Goal: Task Accomplishment & Management: Manage account settings

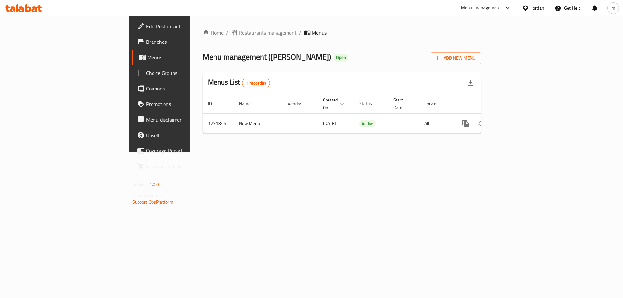
click at [146, 71] on span "Choice Groups" at bounding box center [187, 73] width 82 height 8
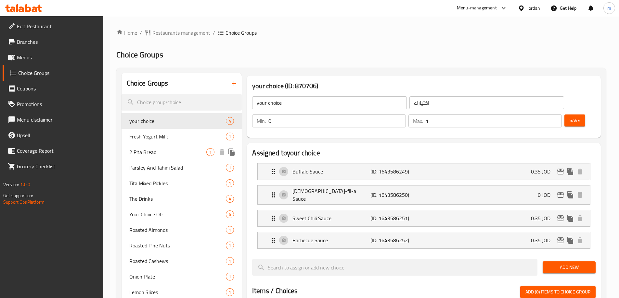
click at [159, 152] on span "2 Pita Bread" at bounding box center [167, 152] width 77 height 8
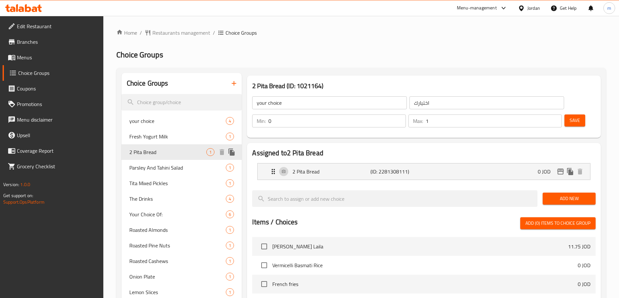
type input "2 Pita Bread"
type input "2 خبز بيتا"
click at [157, 196] on span "The Drinks" at bounding box center [167, 199] width 77 height 8
type input "The Drinks"
type input "مشروبات"
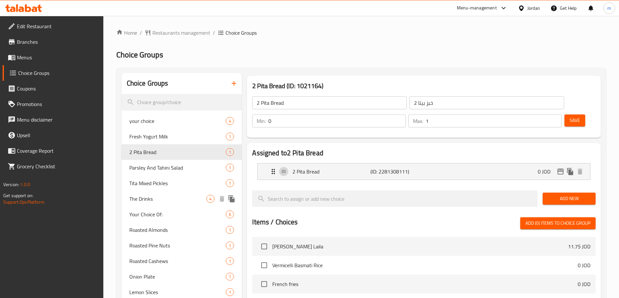
type input "1"
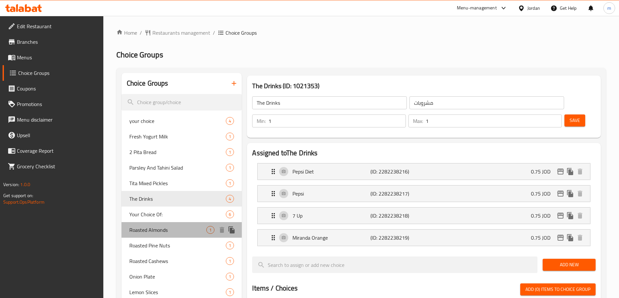
click at [162, 224] on div "Roasted Almonds 1" at bounding box center [181, 230] width 120 height 16
type input "Roasted Almonds"
type input "لوز محمص"
type input "0"
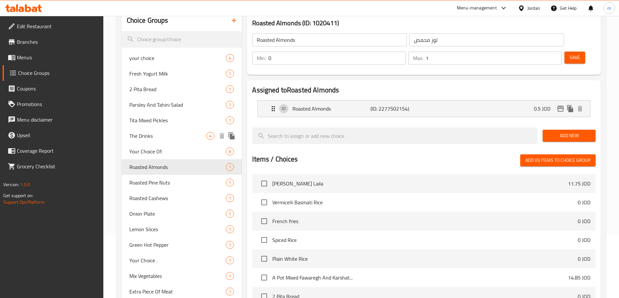
scroll to position [65, 0]
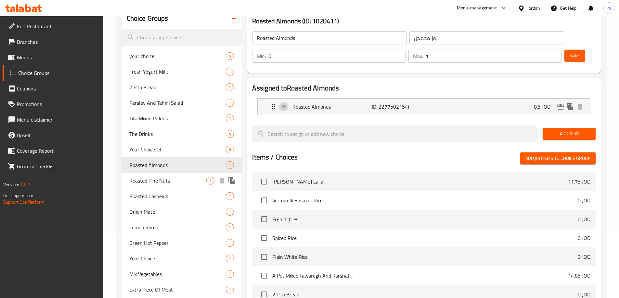
click at [173, 174] on div "Roasted Pine Nuts 1" at bounding box center [181, 181] width 120 height 16
type input "Roasted Pine Nuts"
type input "صنوبر محمص"
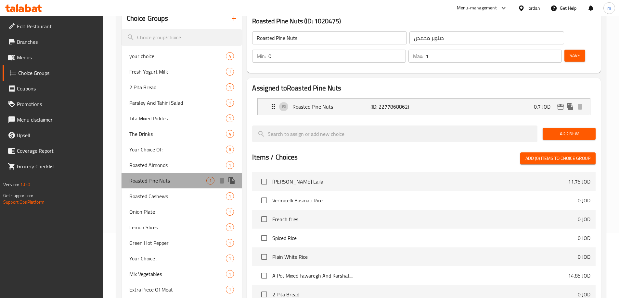
click at [173, 176] on div "Roasted Pine Nuts 1" at bounding box center [181, 181] width 120 height 16
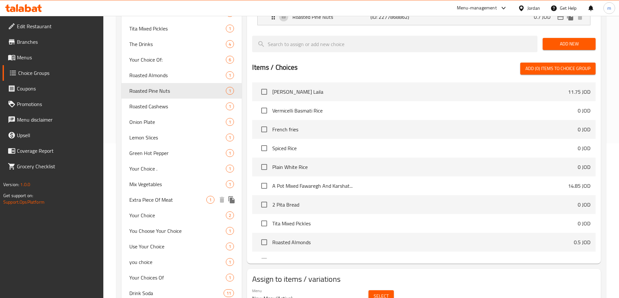
scroll to position [160, 0]
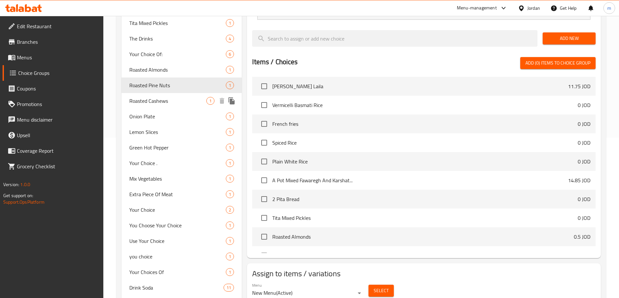
click at [161, 102] on span "Roasted Cashews" at bounding box center [167, 101] width 77 height 8
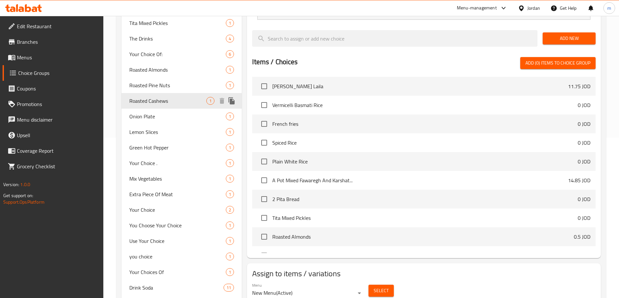
type input "Roasted Cashews"
type input "كاجو محمص"
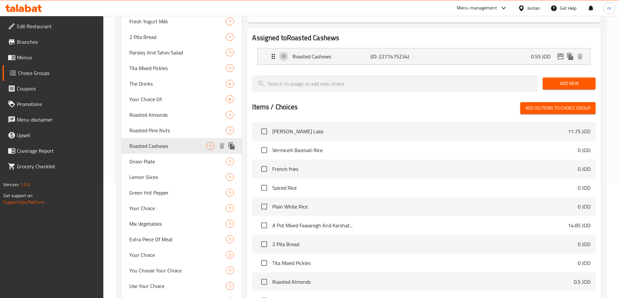
scroll to position [0, 0]
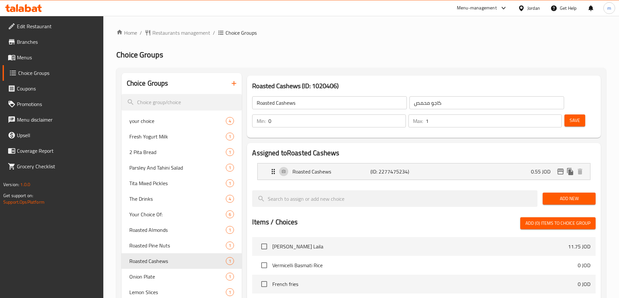
click at [347, 36] on ol "Home / Restaurants management / Choice Groups" at bounding box center [360, 33] width 489 height 8
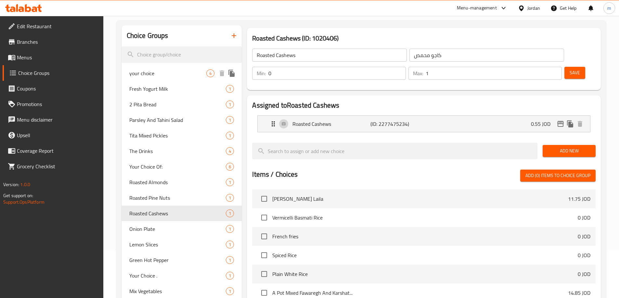
scroll to position [65, 0]
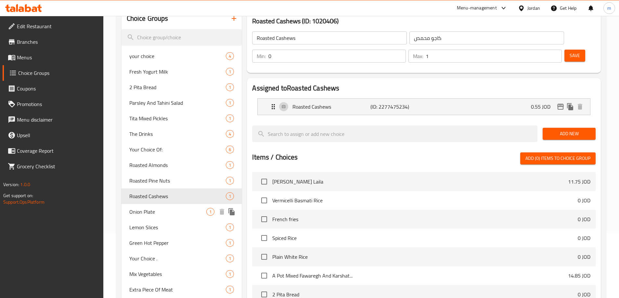
click at [151, 211] on span "Onion Plate" at bounding box center [167, 212] width 77 height 8
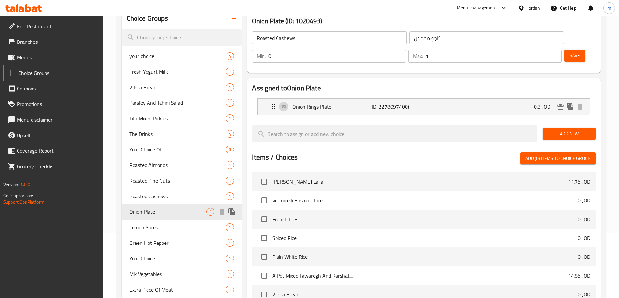
type input "Onion Plate"
type input "طبق بصل"
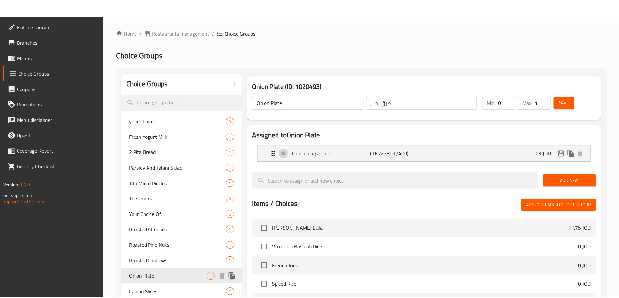
scroll to position [225, 0]
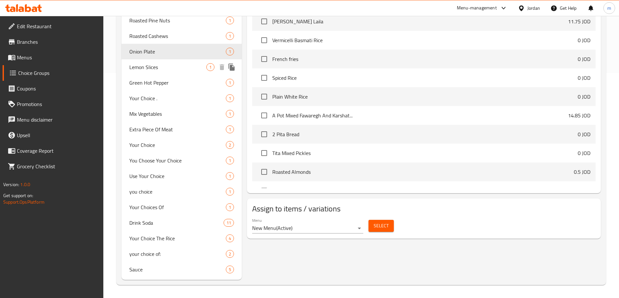
click at [164, 69] on span "Lemon Slices" at bounding box center [167, 67] width 77 height 8
type input "Lemon Slices"
type input "[PERSON_NAME]"
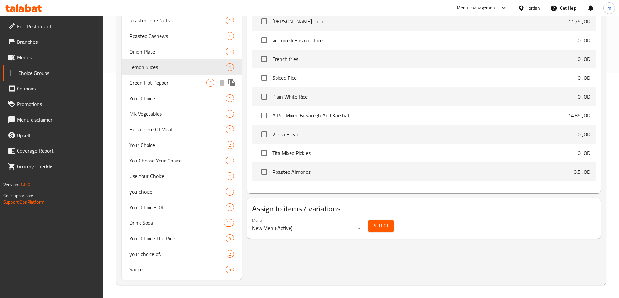
click at [170, 84] on span "Green Hot Pepper" at bounding box center [167, 83] width 77 height 8
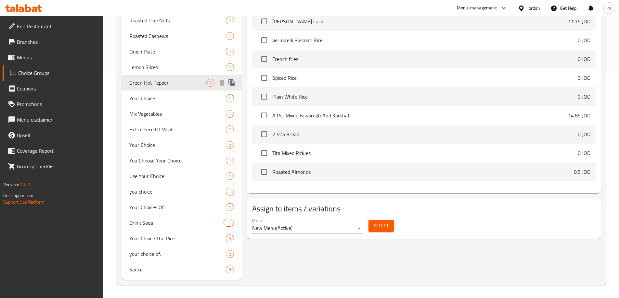
type input "Green Hot Pepper"
type input "فلفل اخضر حار"
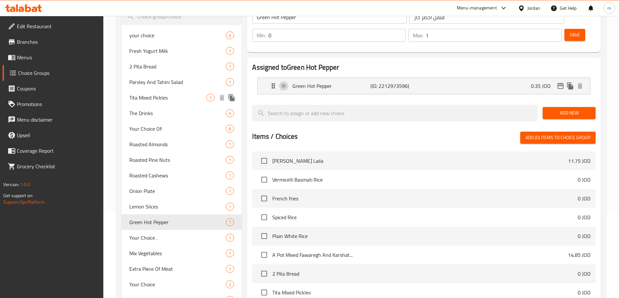
scroll to position [97, 0]
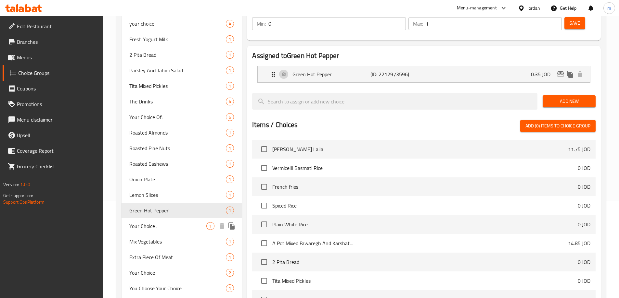
click at [158, 225] on span "Your Choice ." at bounding box center [167, 226] width 77 height 8
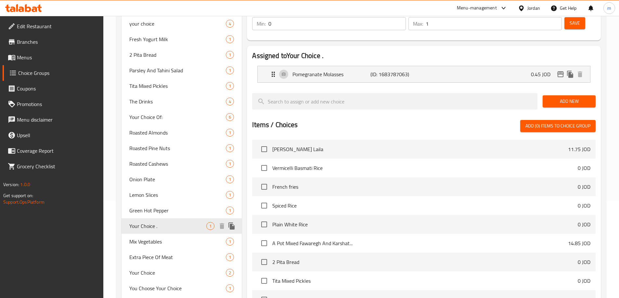
type input "Your Choice ."
type input "اختيارك ."
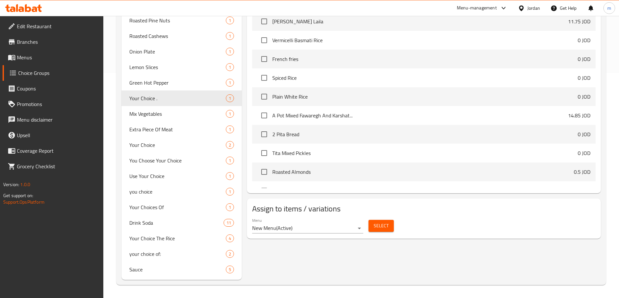
scroll to position [0, 0]
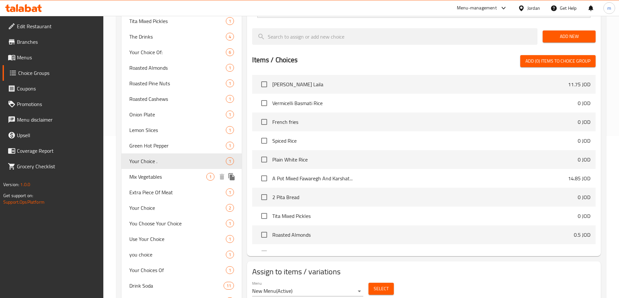
click at [162, 180] on span "Mix Vegetables" at bounding box center [167, 177] width 77 height 8
type input "Mix Vegetables"
type input "خضره مشكله"
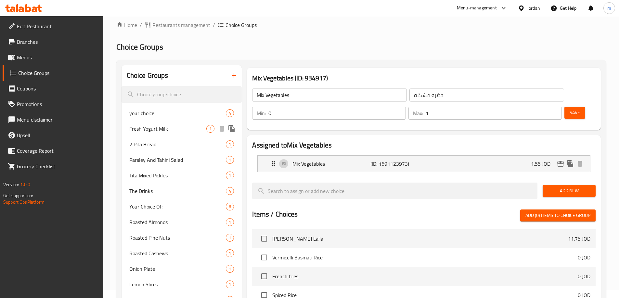
scroll to position [65, 0]
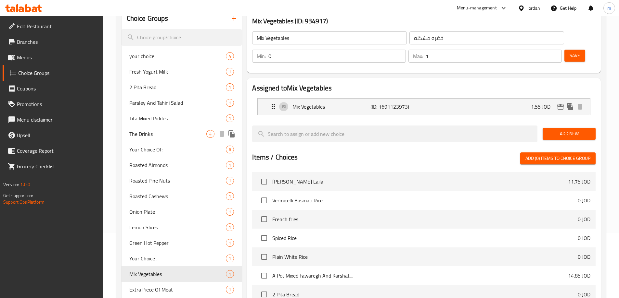
click at [157, 139] on div "The Drinks 4" at bounding box center [181, 134] width 120 height 16
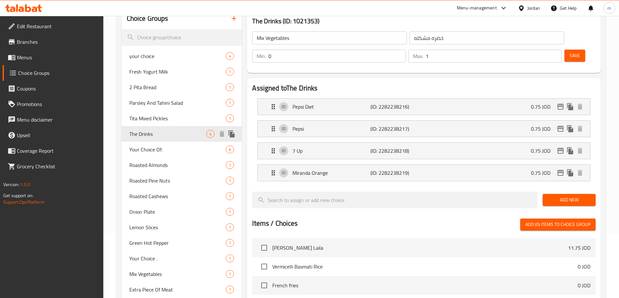
type input "The Drinks"
type input "مشروبات"
type input "1"
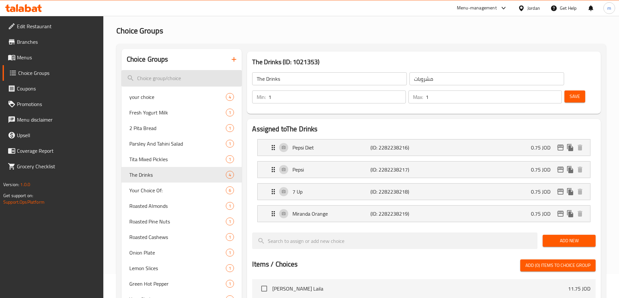
scroll to position [0, 0]
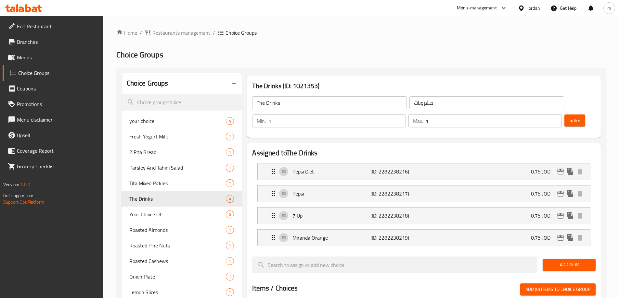
click at [156, 41] on div "Home / Restaurants management / Choice Groups Choice Groups Choice Groups your …" at bounding box center [360, 283] width 489 height 509
click at [173, 31] on span "Restaurants management" at bounding box center [181, 33] width 58 height 8
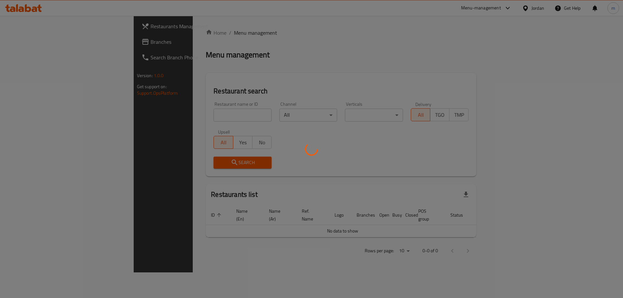
click at [174, 34] on div at bounding box center [311, 149] width 623 height 298
click at [185, 31] on div at bounding box center [311, 149] width 623 height 298
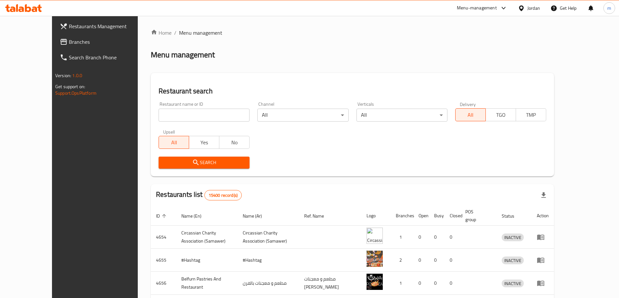
click at [69, 42] on span "Branches" at bounding box center [109, 42] width 81 height 8
